Goal: Subscribe to service/newsletter

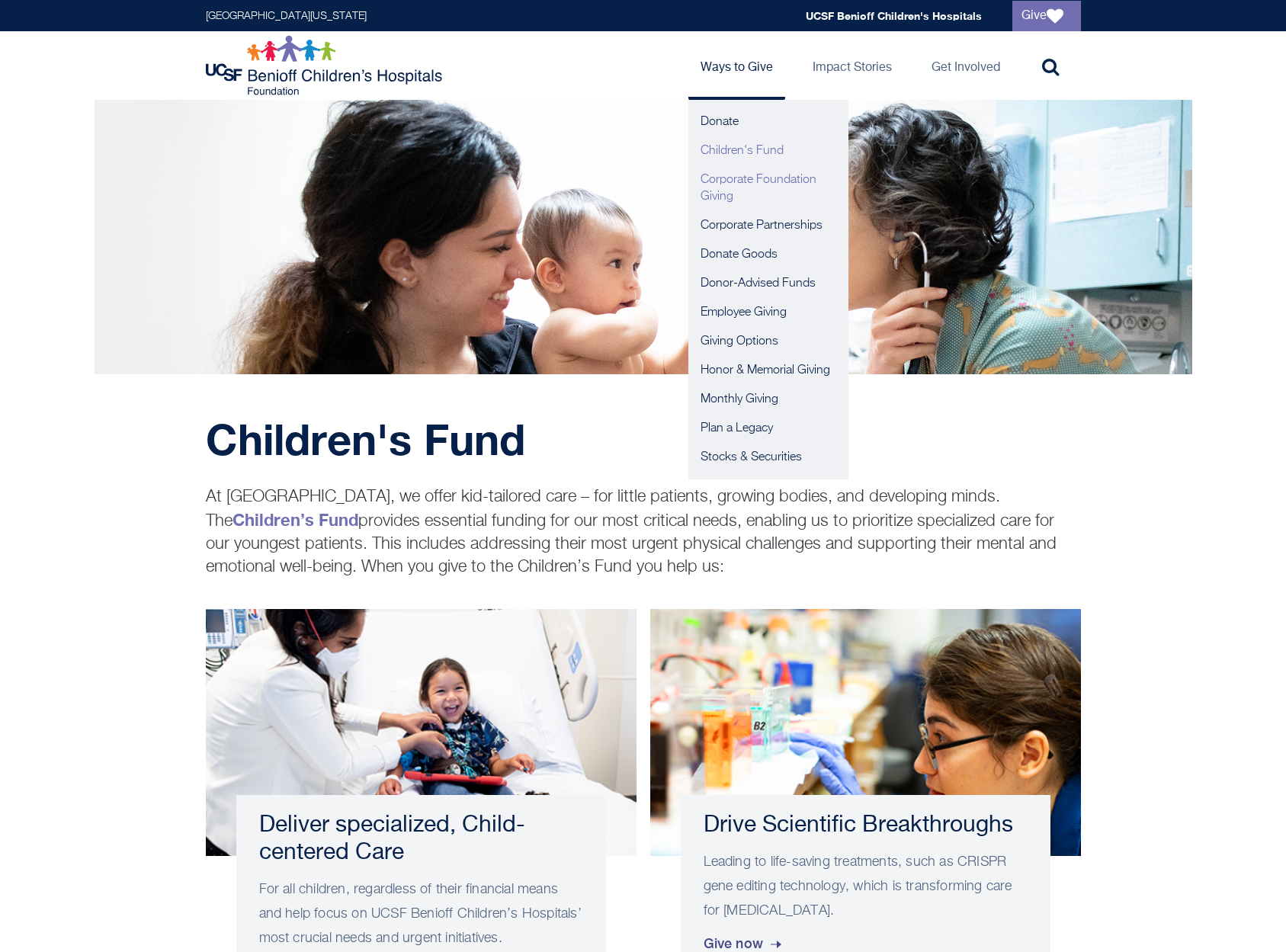
click at [725, 181] on link "Corporate Foundation Giving" at bounding box center [768, 189] width 160 height 46
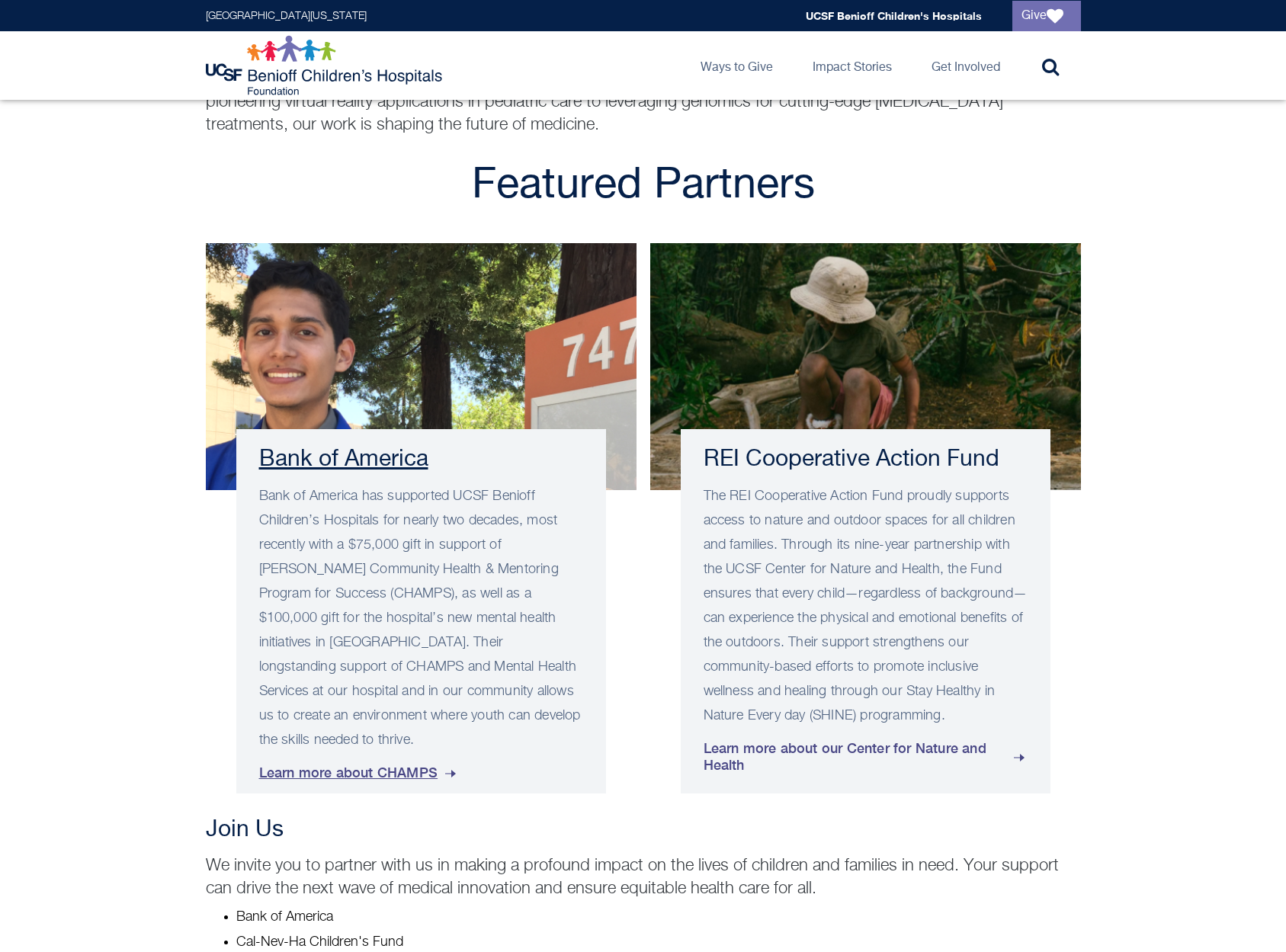
scroll to position [597, 0]
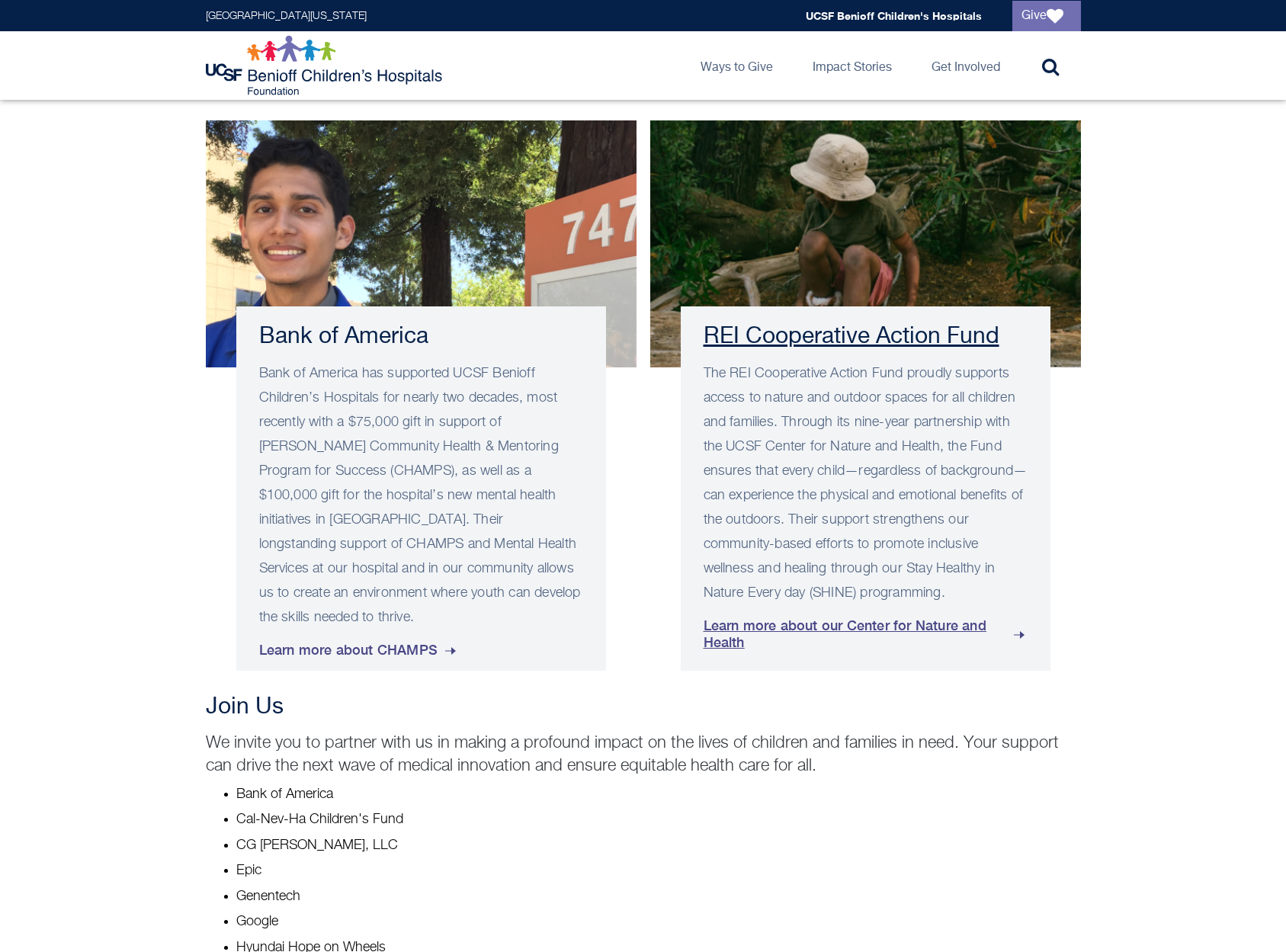
click at [722, 338] on h3 "REI Cooperative Action Fund" at bounding box center [866, 337] width 324 height 28
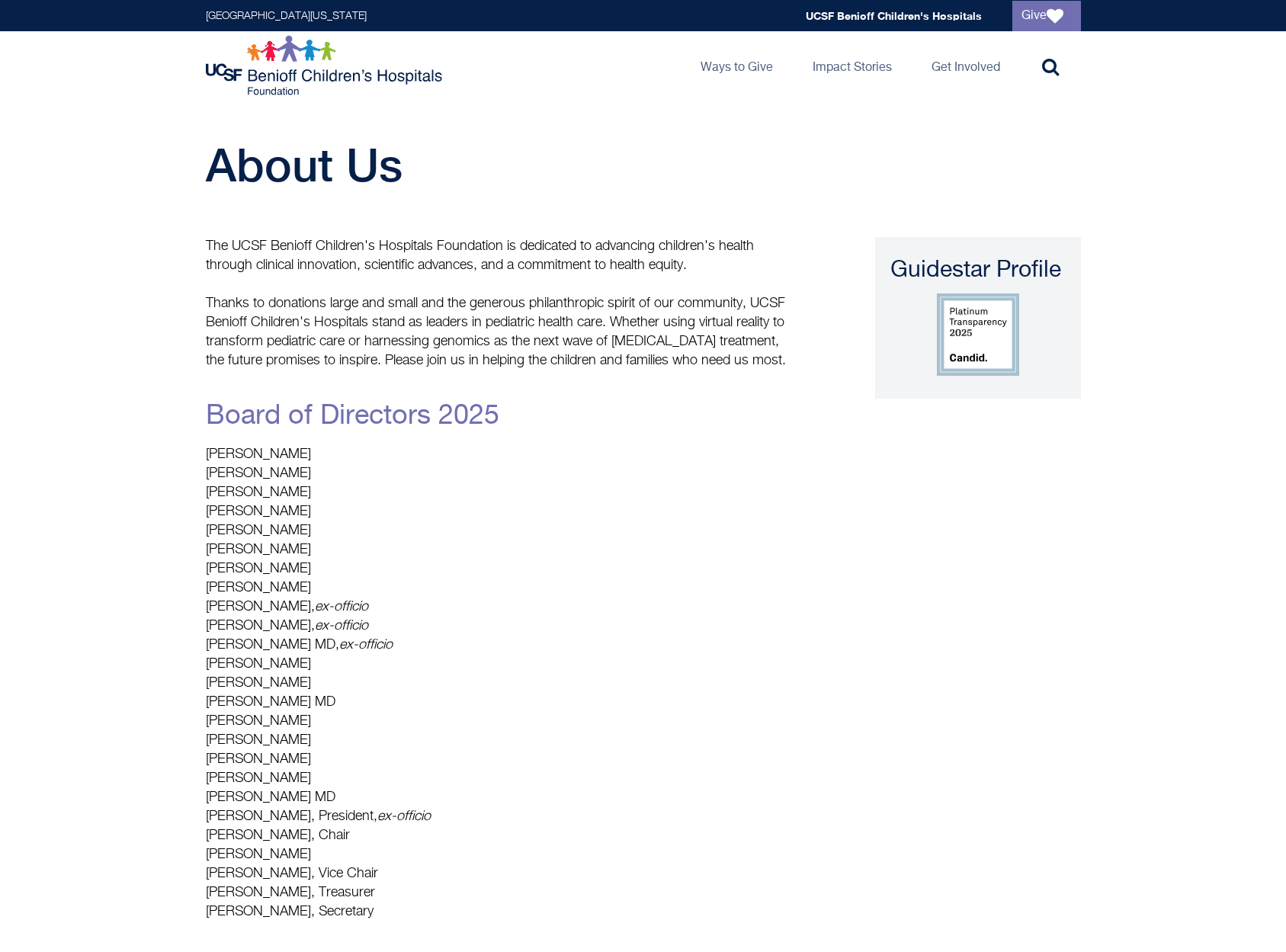
scroll to position [237, 0]
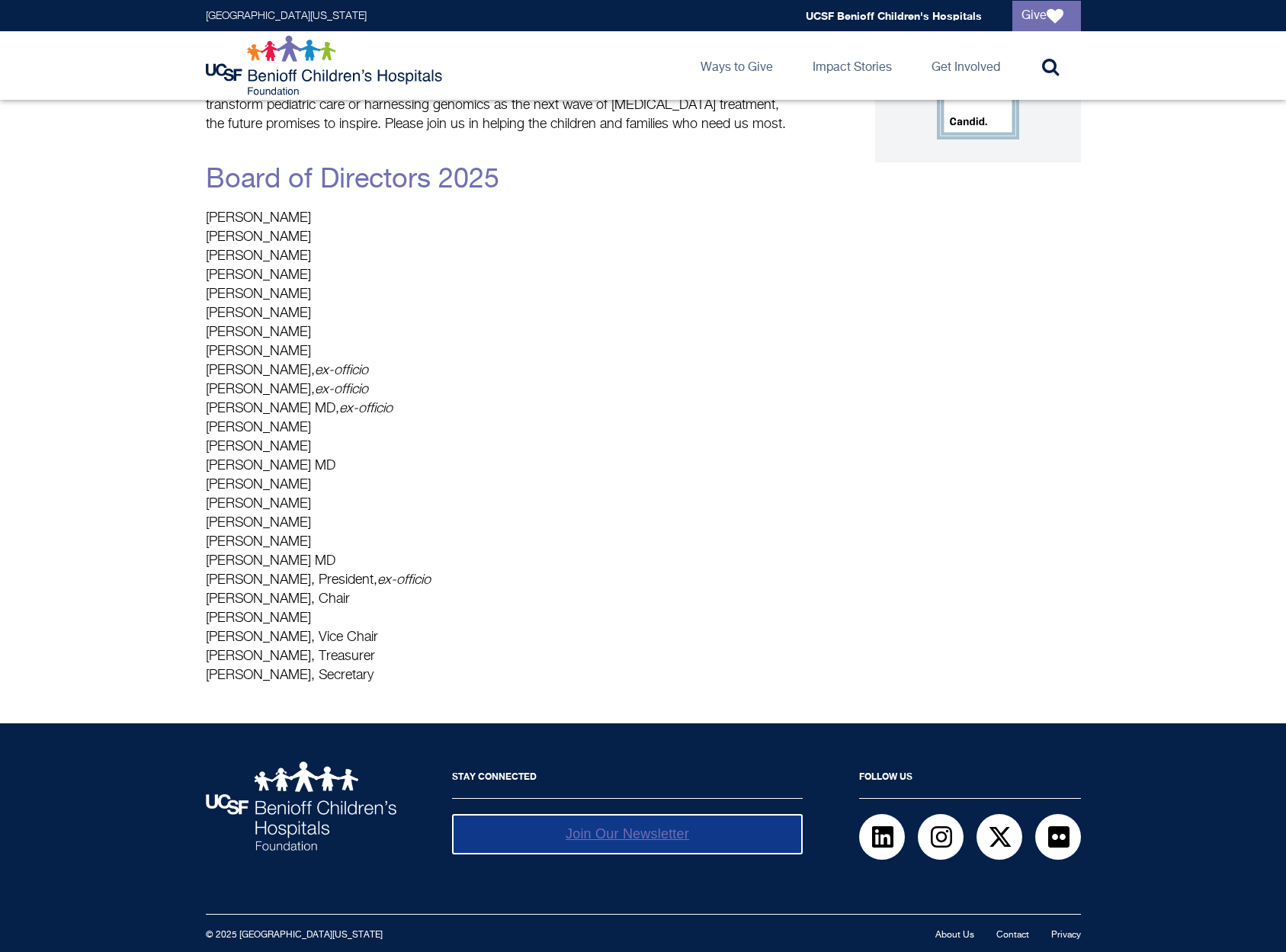
click at [637, 834] on link "Join Our Newsletter" at bounding box center [627, 834] width 350 height 40
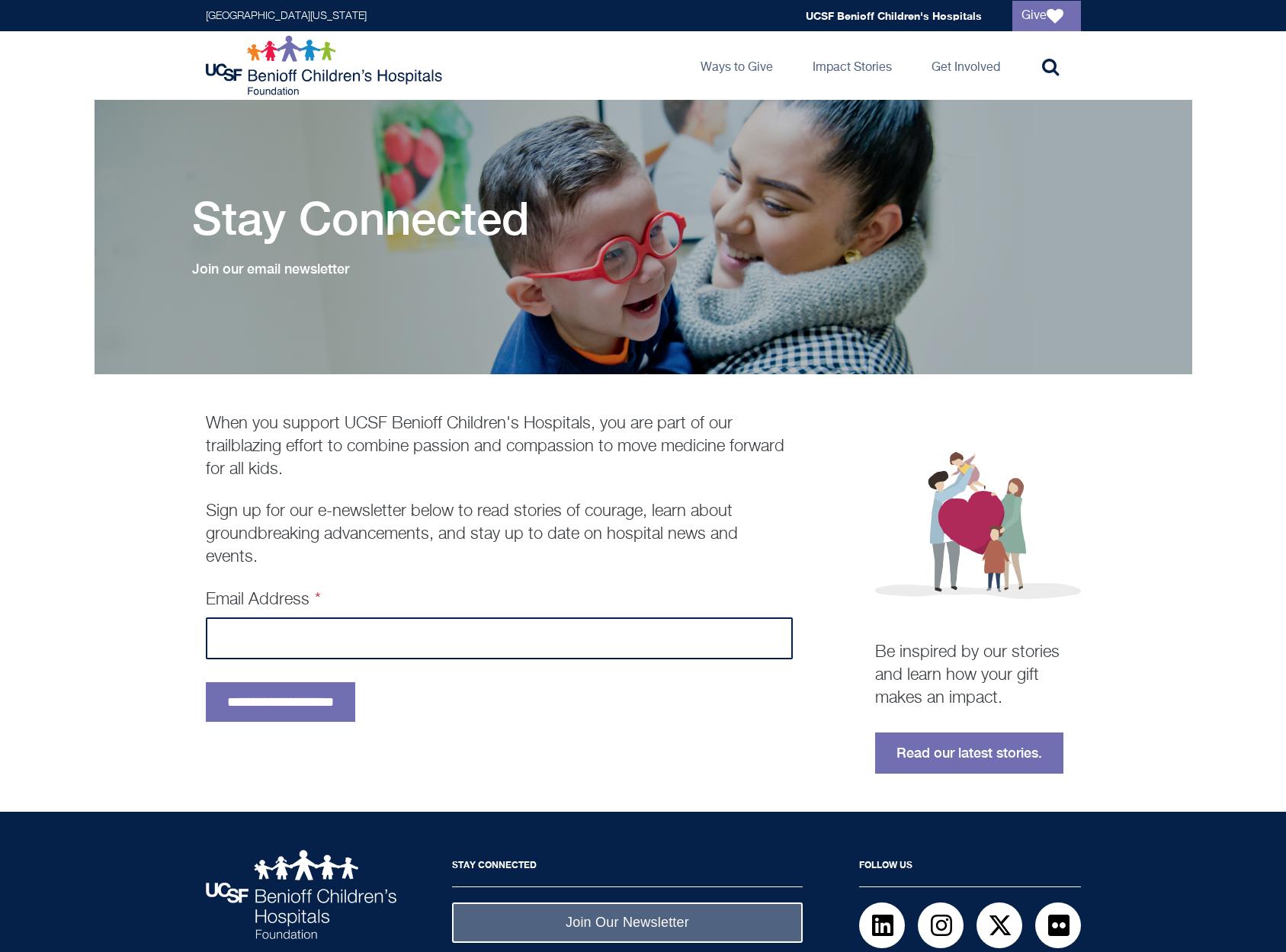
click at [234, 636] on input "Email Address" at bounding box center [499, 639] width 587 height 42
type input "**********"
click at [292, 702] on input "**********" at bounding box center [281, 701] width 149 height 39
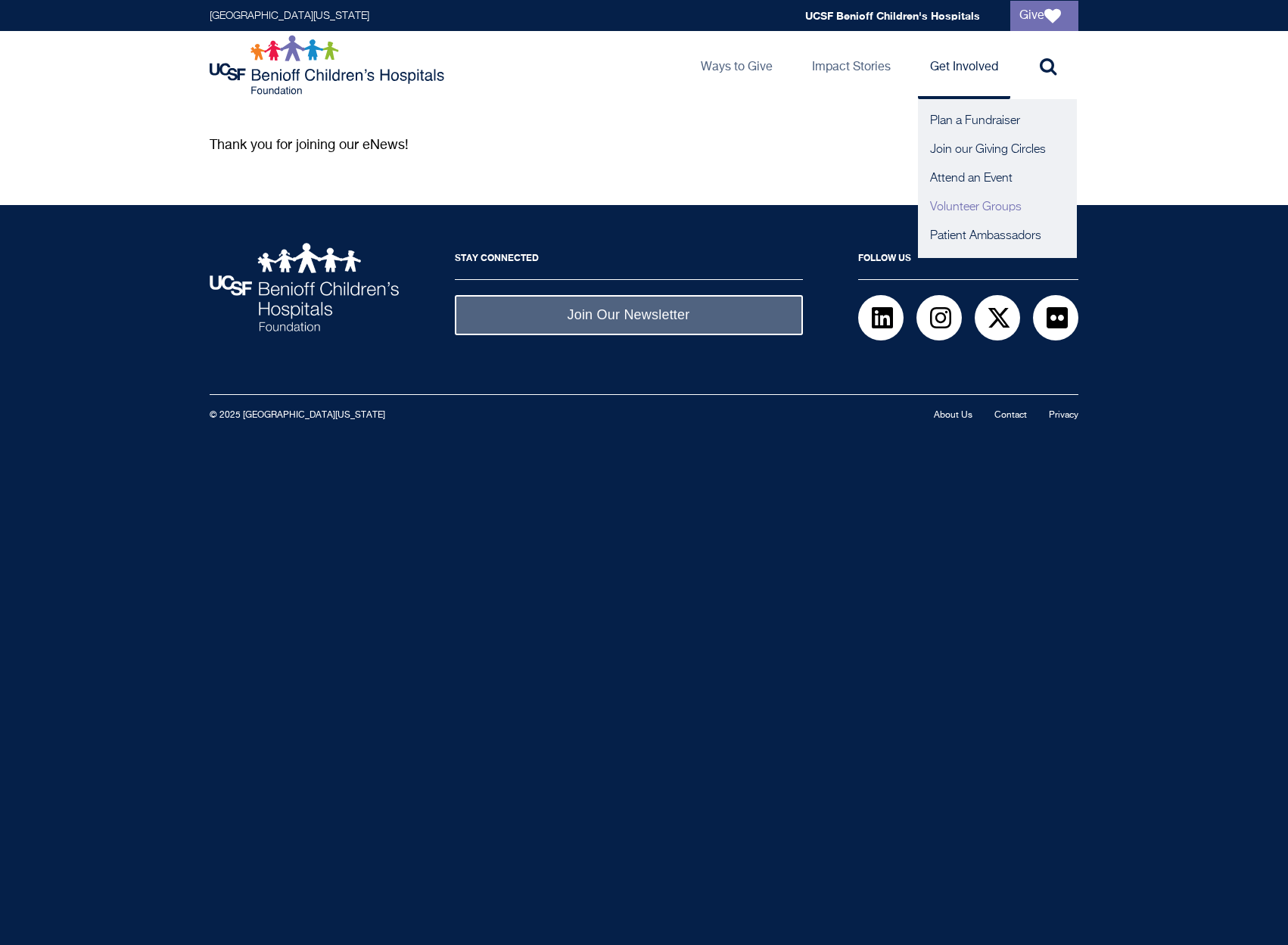
click at [1001, 206] on link "Volunteer Groups" at bounding box center [997, 207] width 159 height 29
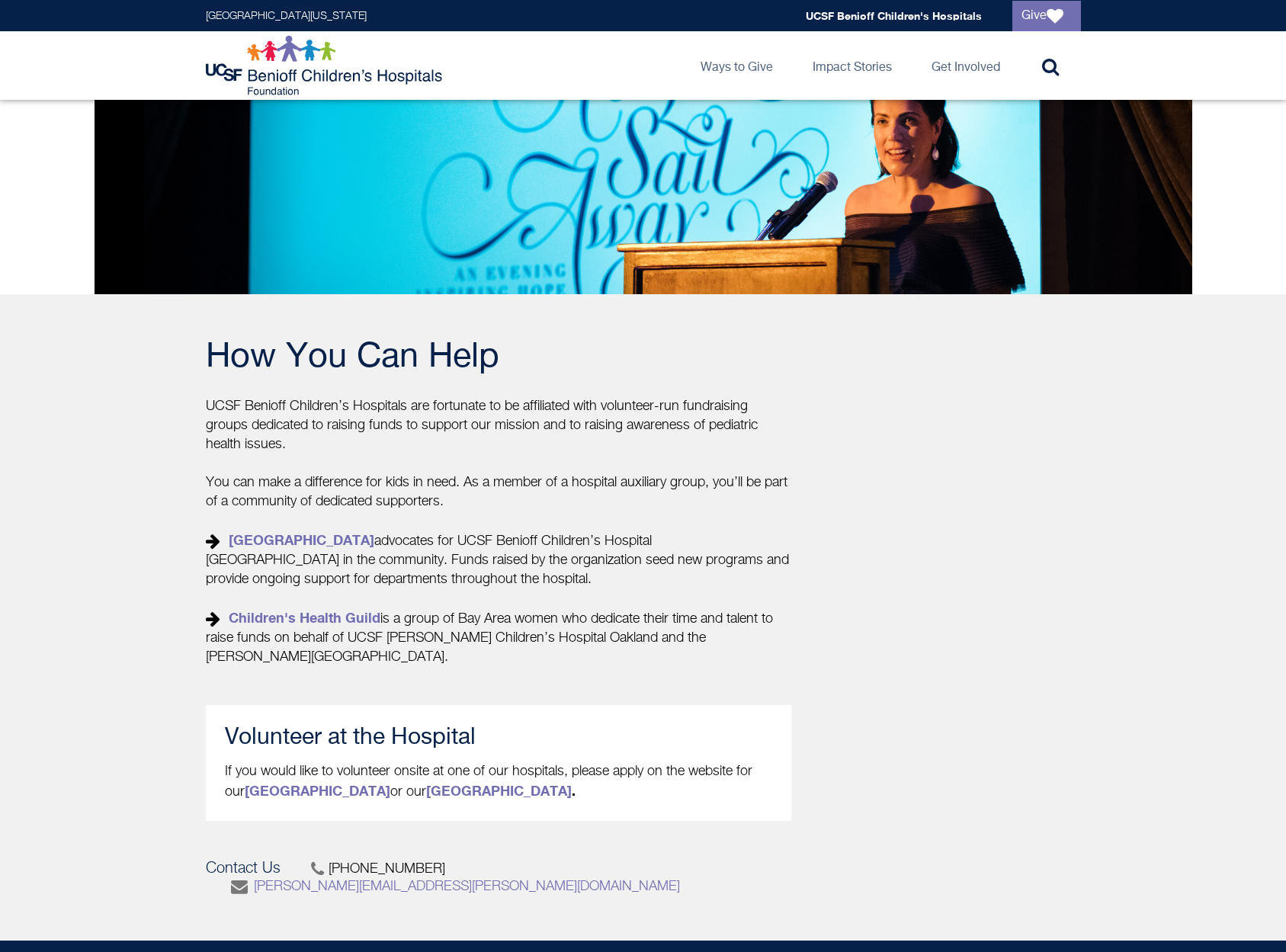
scroll to position [465, 0]
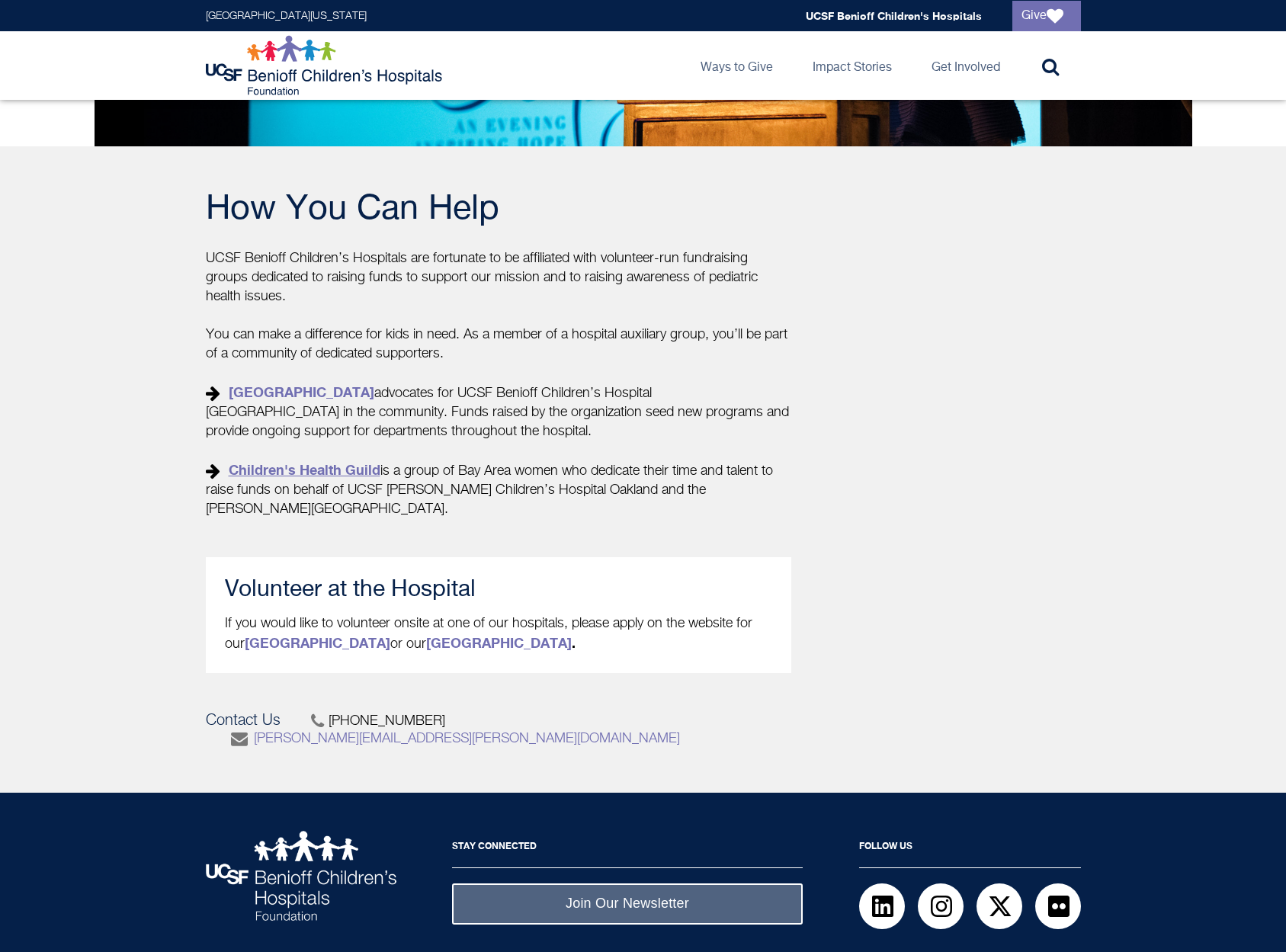
click at [242, 469] on link "Children's Health Guild" at bounding box center [305, 470] width 151 height 17
